Goal: Find specific page/section: Find specific page/section

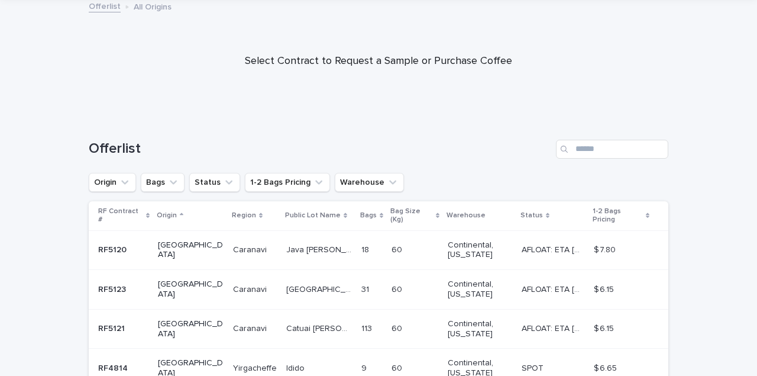
scroll to position [86, 0]
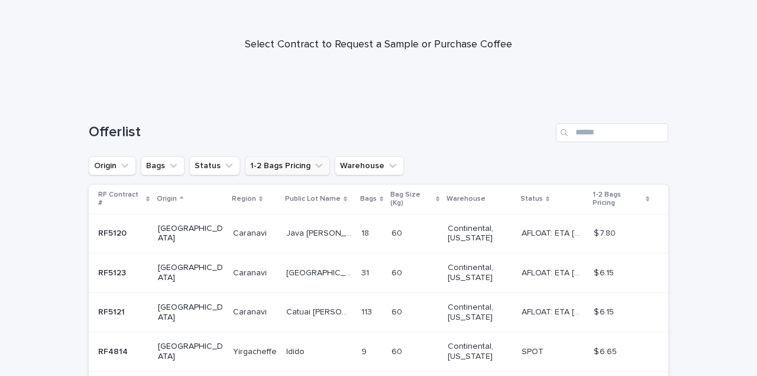
click at [315, 166] on icon "1-2 Bags Pricing" at bounding box center [318, 165] width 7 height 4
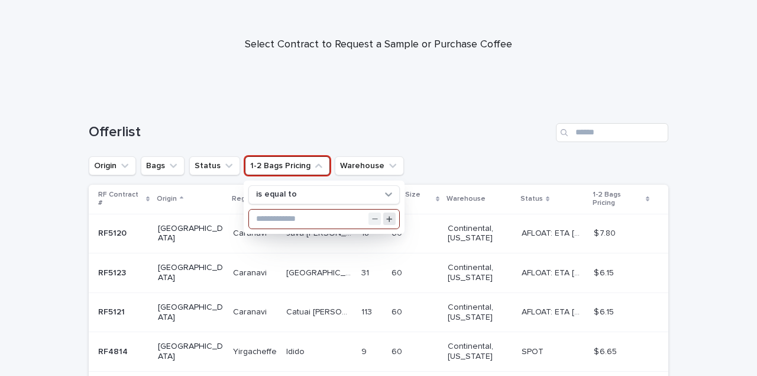
type input "*"
click at [387, 217] on icon "Increment value" at bounding box center [389, 218] width 7 height 7
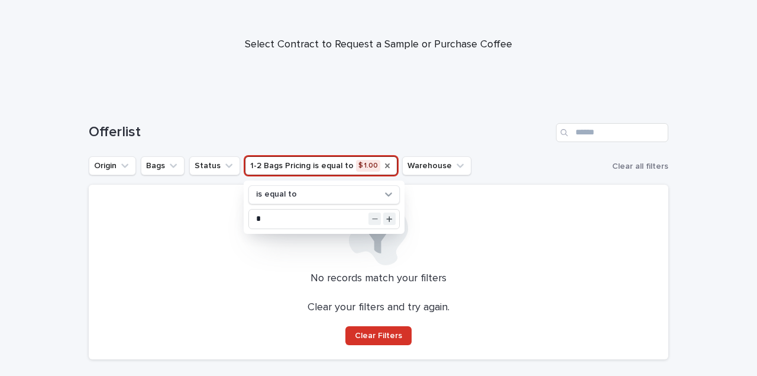
click at [385, 166] on icon "1-2 Bags Pricing" at bounding box center [387, 165] width 5 height 5
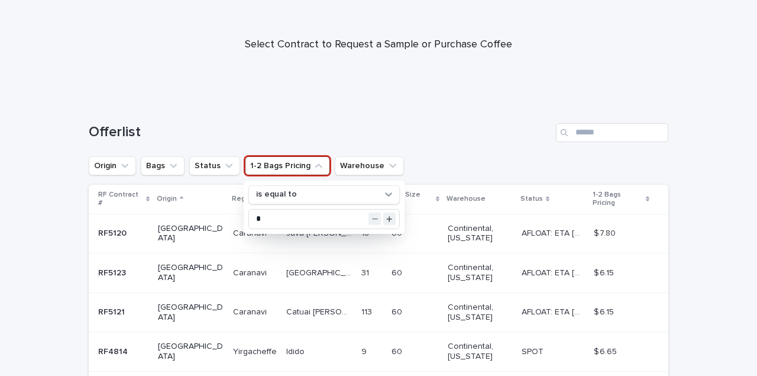
click at [382, 122] on div "Offerlist" at bounding box center [379, 127] width 580 height 57
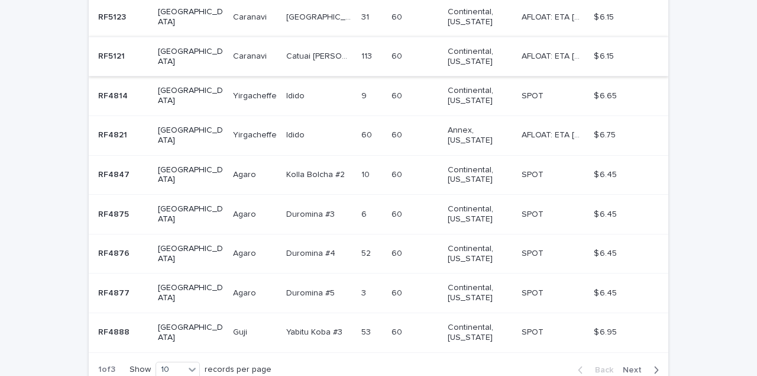
scroll to position [357, 0]
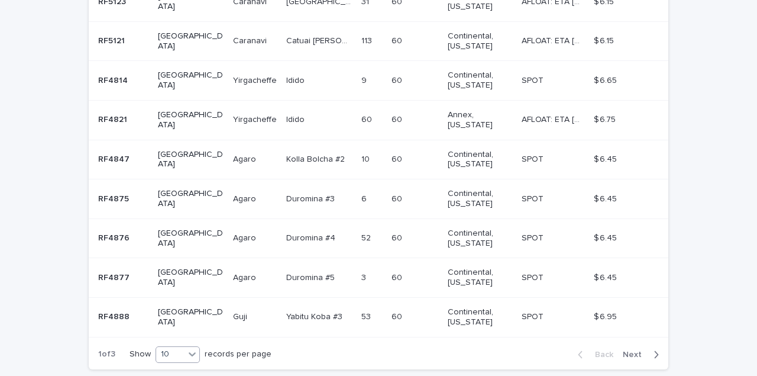
click at [196, 348] on icon at bounding box center [192, 354] width 12 height 12
click at [172, 318] on div "30" at bounding box center [178, 320] width 43 height 14
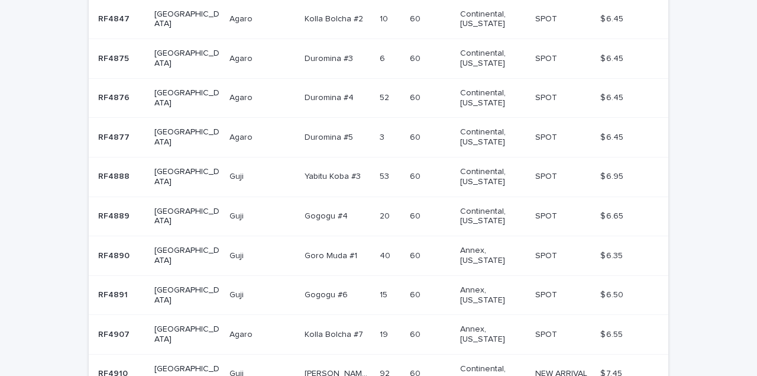
scroll to position [494, 0]
